Goal: Task Accomplishment & Management: Manage account settings

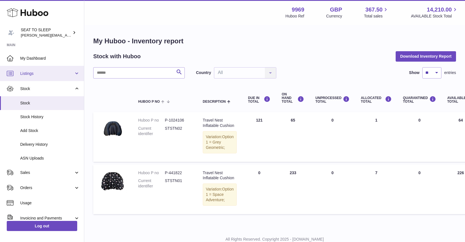
scroll to position [2, 0]
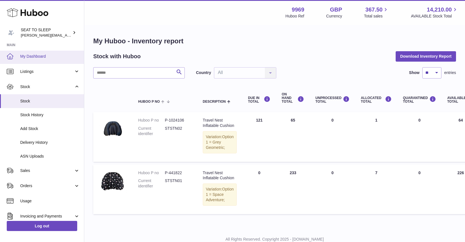
click at [35, 55] on span "My Dashboard" at bounding box center [50, 56] width 60 height 5
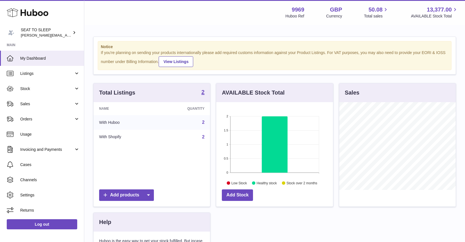
scroll to position [88, 117]
click at [26, 88] on span "Stock" at bounding box center [47, 88] width 54 height 5
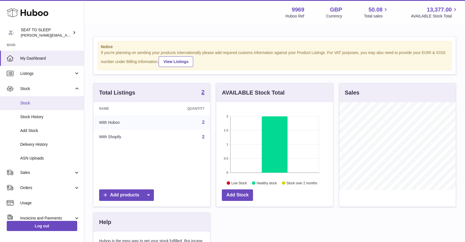
click at [26, 102] on span "Stock" at bounding box center [50, 102] width 60 height 5
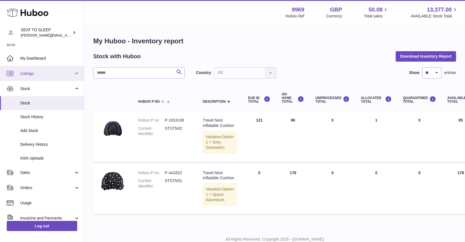
click at [36, 73] on span "Listings" at bounding box center [47, 73] width 54 height 5
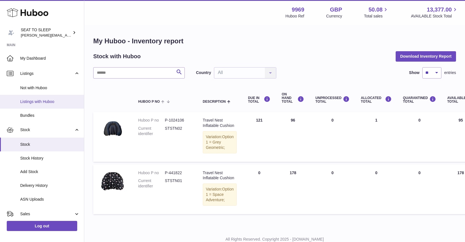
click at [35, 101] on span "Listings with Huboo" at bounding box center [50, 101] width 60 height 5
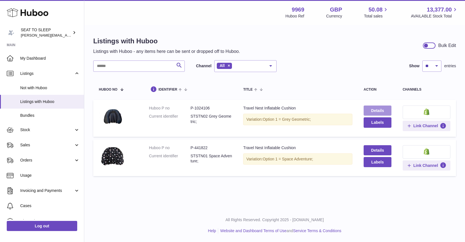
click at [381, 112] on link "Details" at bounding box center [378, 110] width 28 height 10
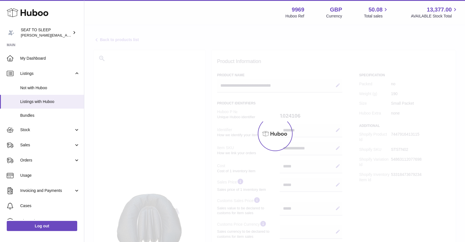
select select
select select "**"
select select "****"
